Goal: Task Accomplishment & Management: Complete application form

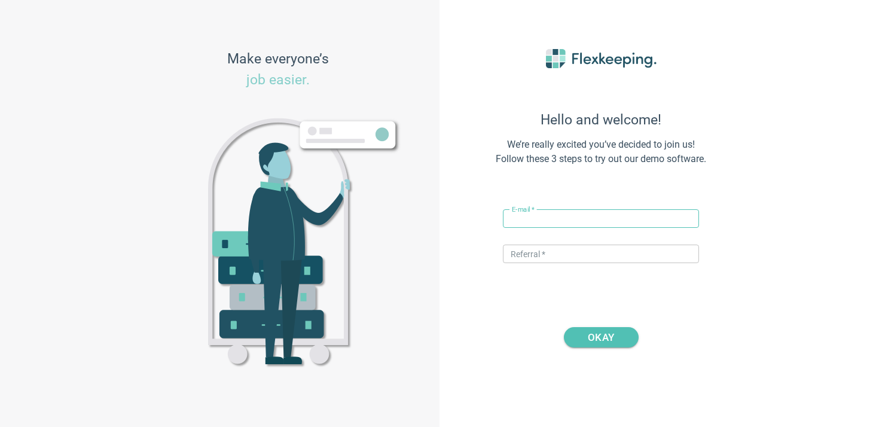
click at [592, 218] on input "text" at bounding box center [601, 218] width 196 height 19
type input "[PERSON_NAME][EMAIL_ADDRESS][PERSON_NAME][DOMAIN_NAME]"
click at [588, 245] on input "text" at bounding box center [601, 254] width 196 height 19
type input "DIGITALMAGIC"
click at [558, 218] on input "[PERSON_NAME][EMAIL_ADDRESS][PERSON_NAME][DOMAIN_NAME]" at bounding box center [601, 218] width 196 height 19
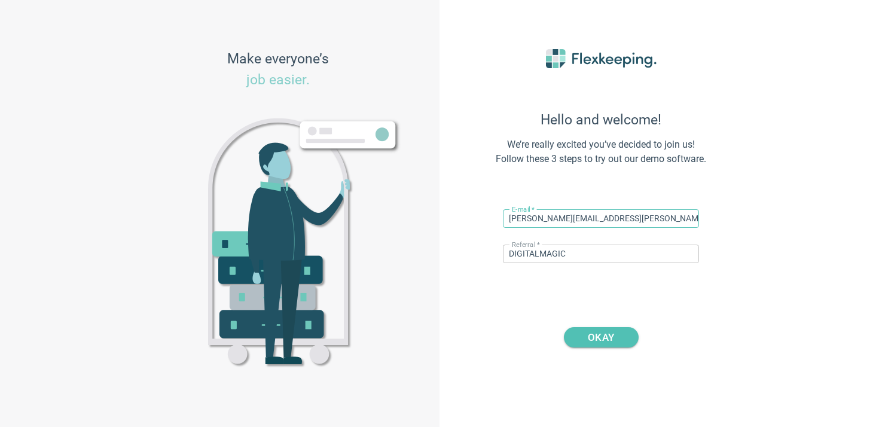
type input "[PERSON_NAME][EMAIL_ADDRESS][PERSON_NAME][DOMAIN_NAME]"
click at [602, 324] on div "OKAY" at bounding box center [601, 327] width 263 height 42
click at [601, 333] on span "OKAY" at bounding box center [601, 337] width 26 height 20
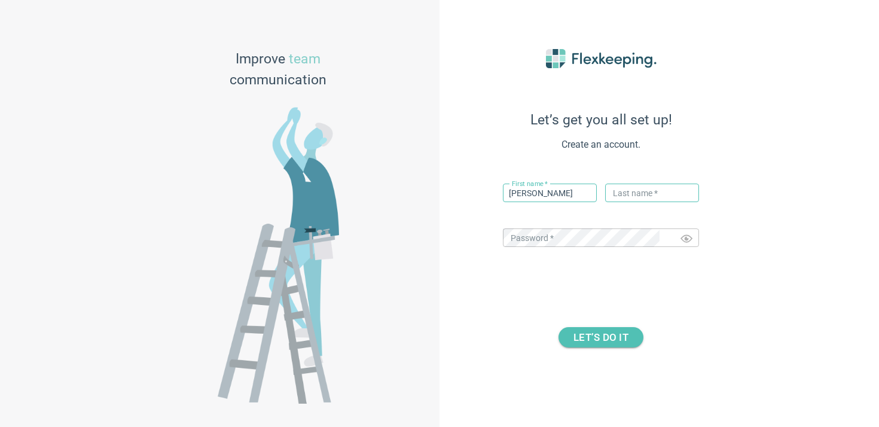
type input "[PERSON_NAME]"
click at [654, 199] on input "text" at bounding box center [652, 193] width 94 height 19
type input "P"
click at [520, 278] on div "Let’s get you all set up! Create an account. First name   * [PERSON_NAME] ​ Las…" at bounding box center [601, 213] width 263 height 389
click at [596, 347] on span "LET’S DO IT" at bounding box center [601, 337] width 55 height 20
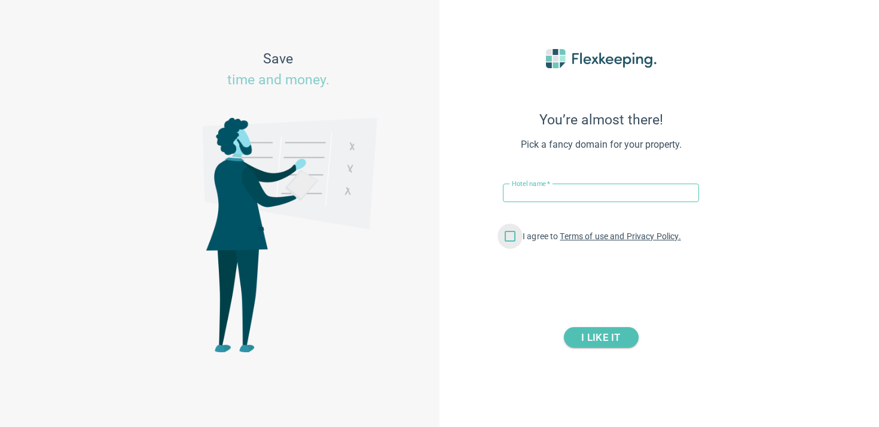
click at [511, 239] on input "I agree to Terms of use and Privacy Policy." at bounding box center [510, 238] width 25 height 25
checkbox input "true"
click at [562, 194] on input "text" at bounding box center [601, 193] width 196 height 19
paste input "Miami Apartments"
type input "Miami Apartments"
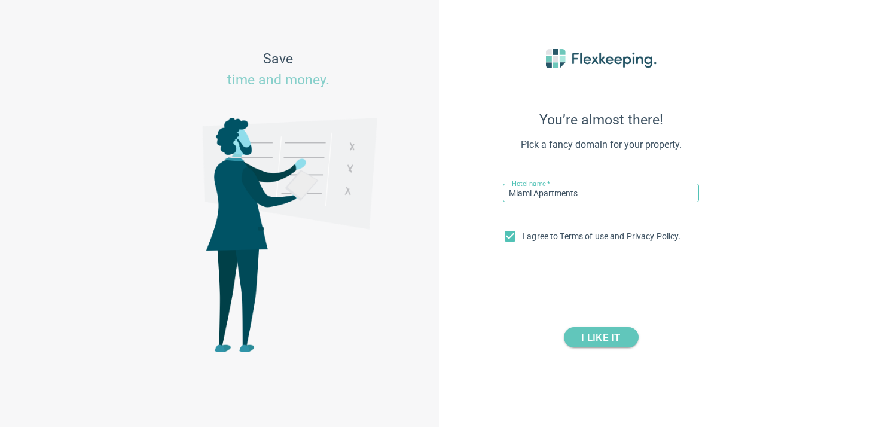
click at [620, 346] on span "I LIKE IT" at bounding box center [601, 337] width 45 height 20
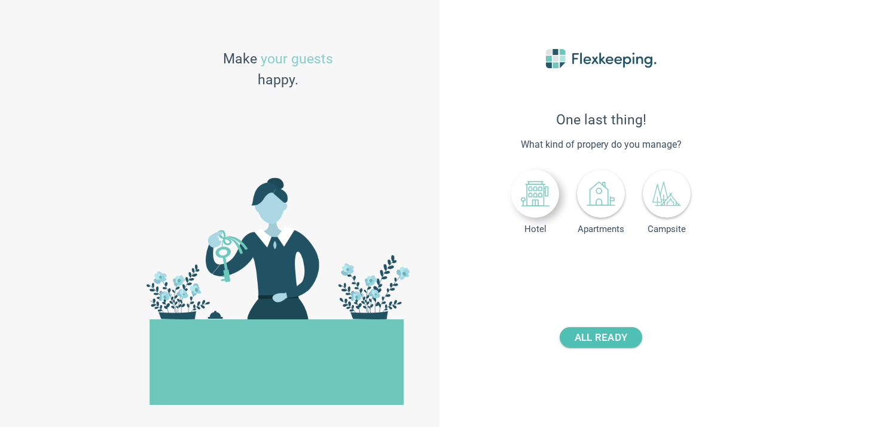
click at [535, 214] on div at bounding box center [535, 194] width 48 height 48
click at [626, 261] on input "number" at bounding box center [630, 266] width 44 height 19
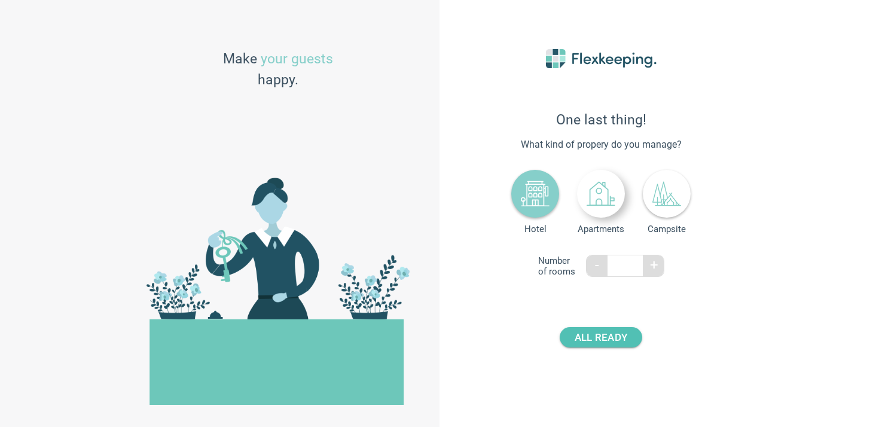
click at [623, 200] on div at bounding box center [601, 194] width 48 height 48
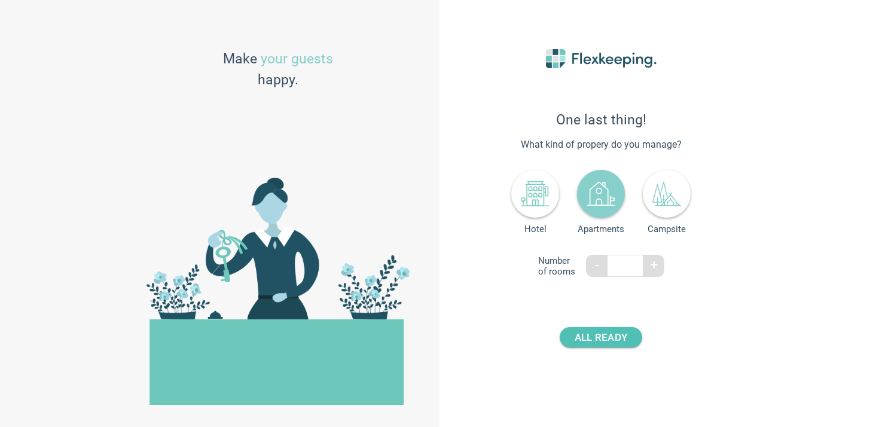
click at [627, 267] on input "number" at bounding box center [630, 266] width 44 height 19
type input "103"
click at [616, 336] on span "ALL READY" at bounding box center [601, 337] width 53 height 20
